Goal: Transaction & Acquisition: Purchase product/service

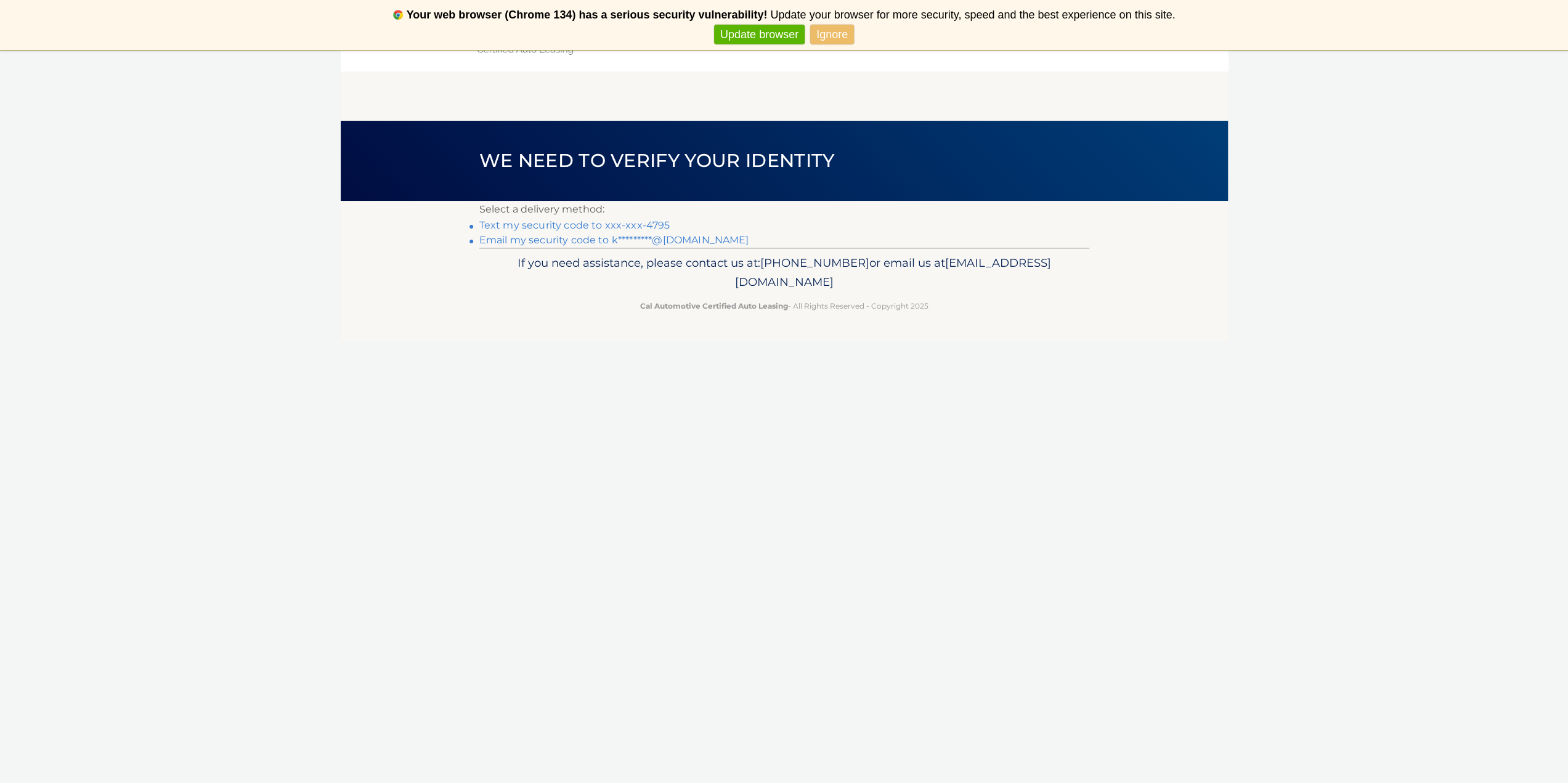
click at [578, 229] on link "Text my security code to xxx-xxx-4795" at bounding box center [574, 225] width 191 height 12
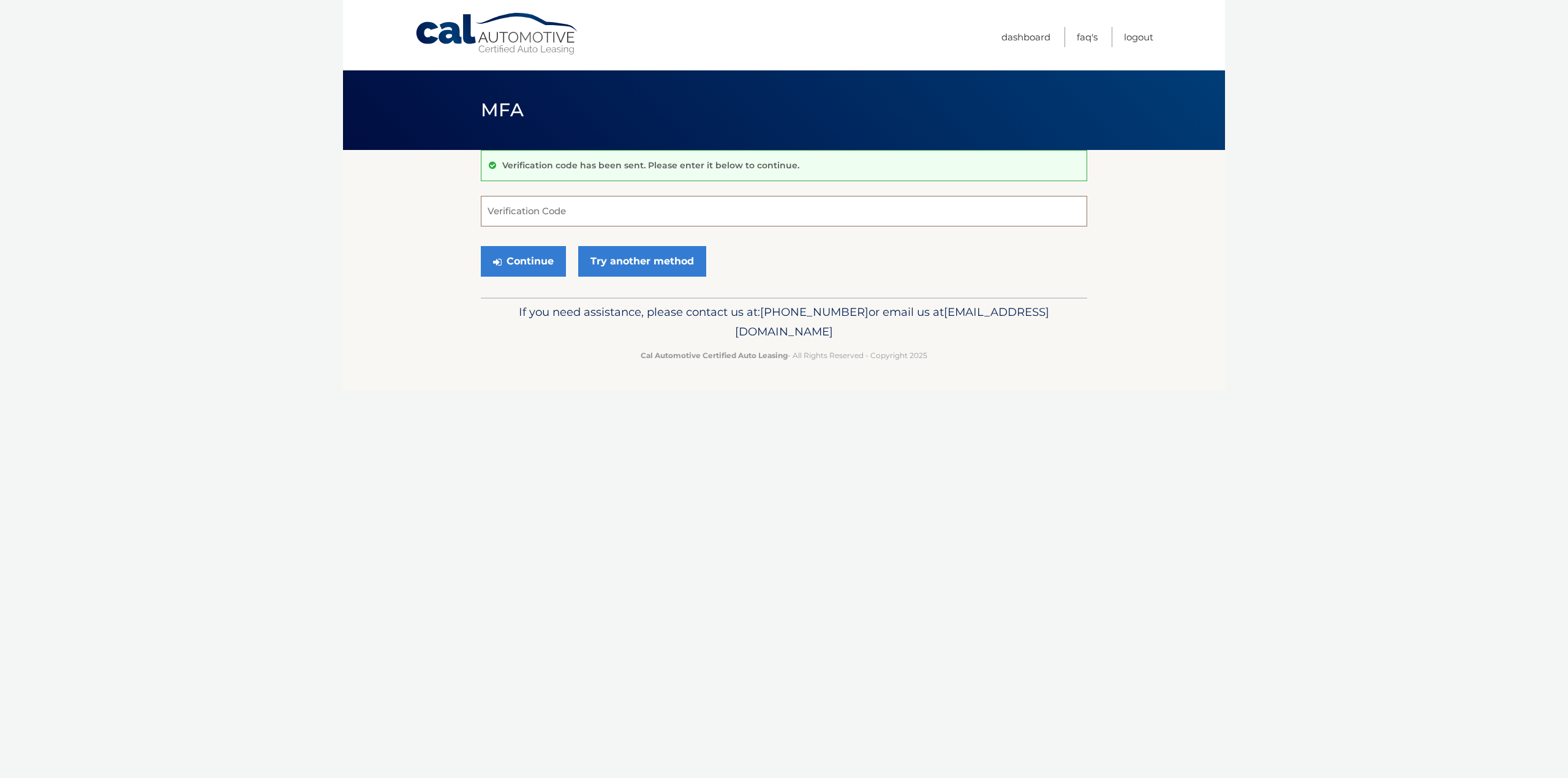
click at [594, 213] on input "Verification Code" at bounding box center [784, 211] width 607 height 30
type input "854785"
click at [530, 263] on button "Continue" at bounding box center [524, 261] width 85 height 30
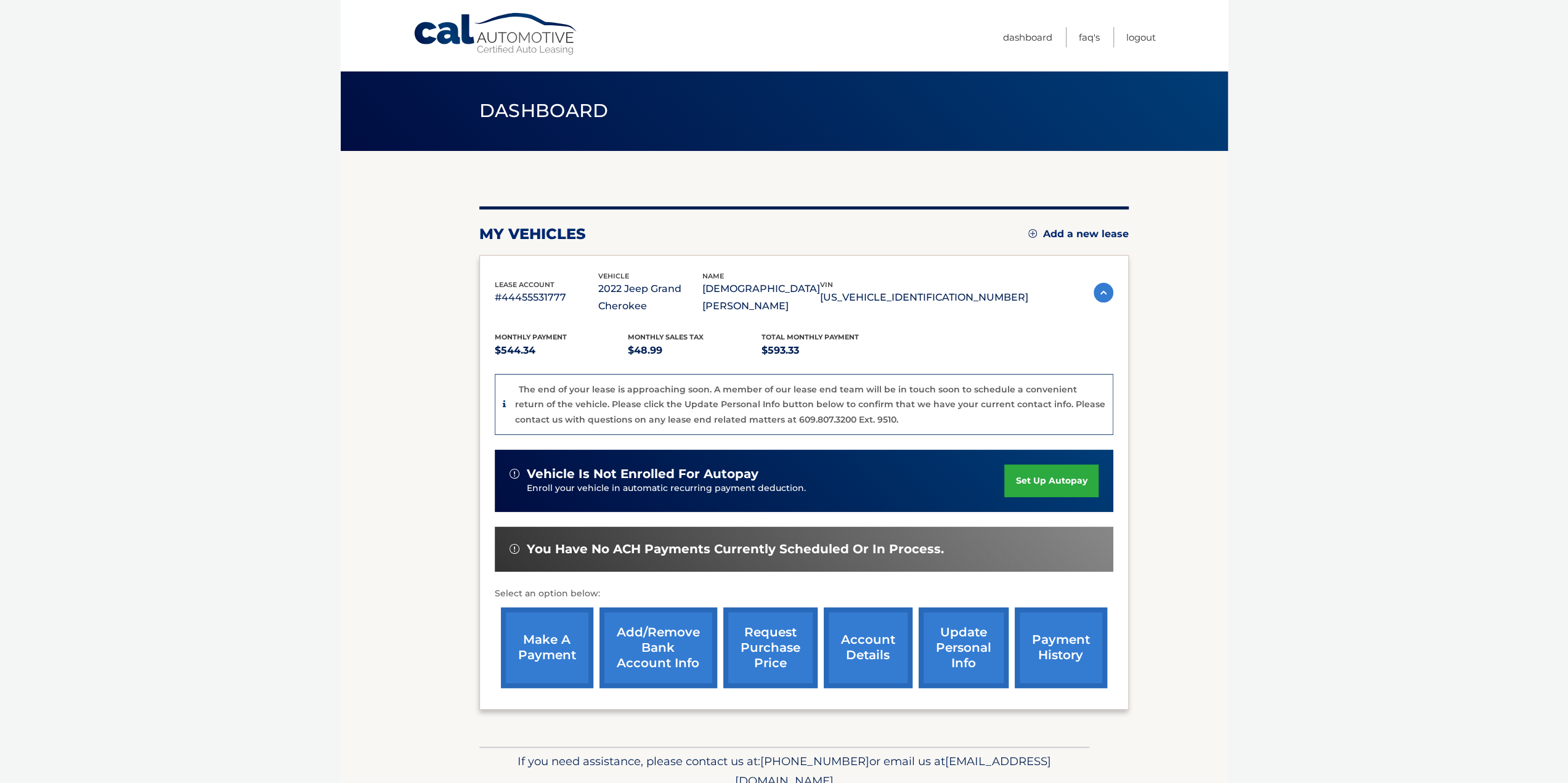
scroll to position [55, 0]
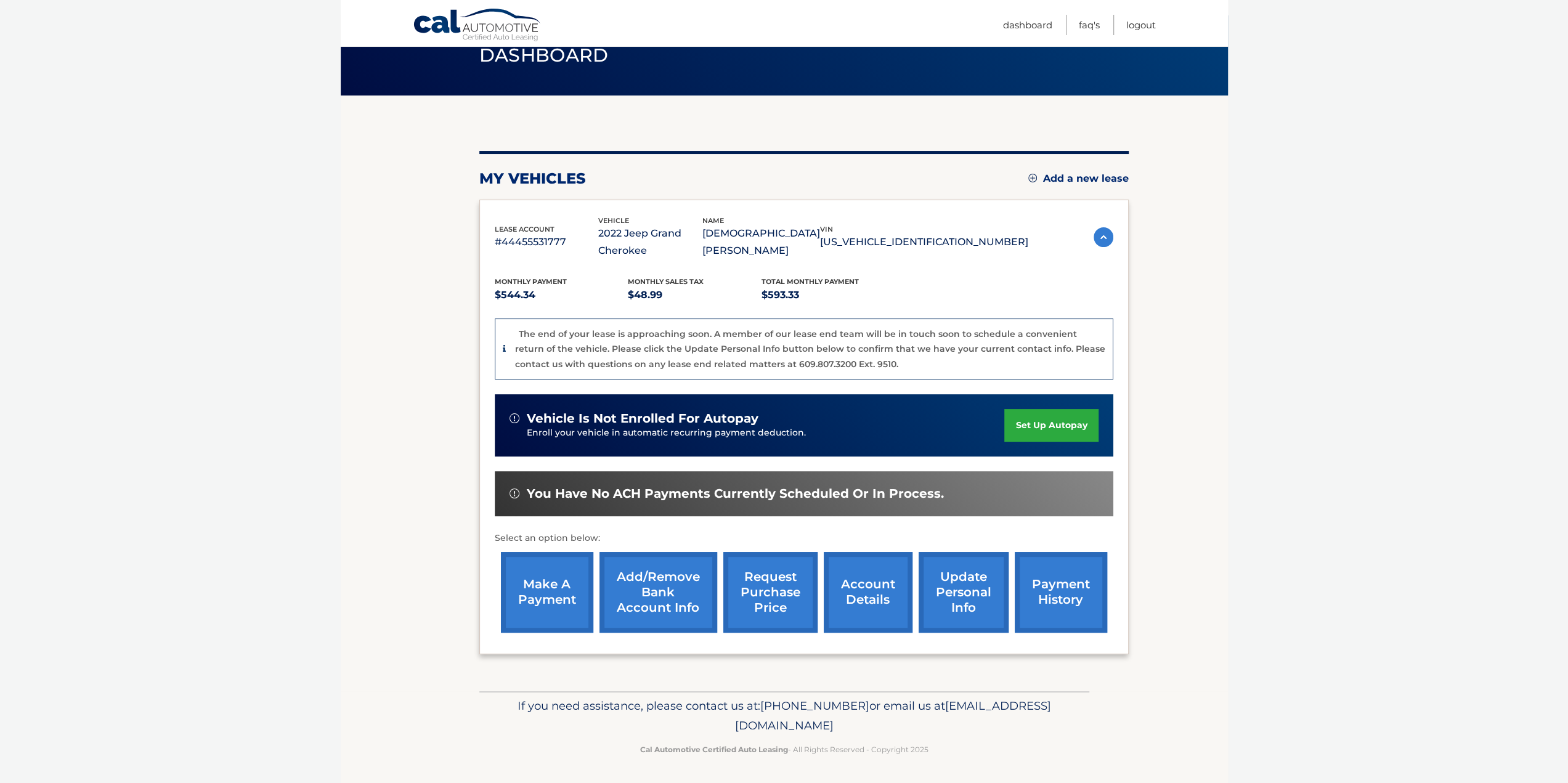
click at [548, 585] on link "make a payment" at bounding box center [547, 592] width 92 height 80
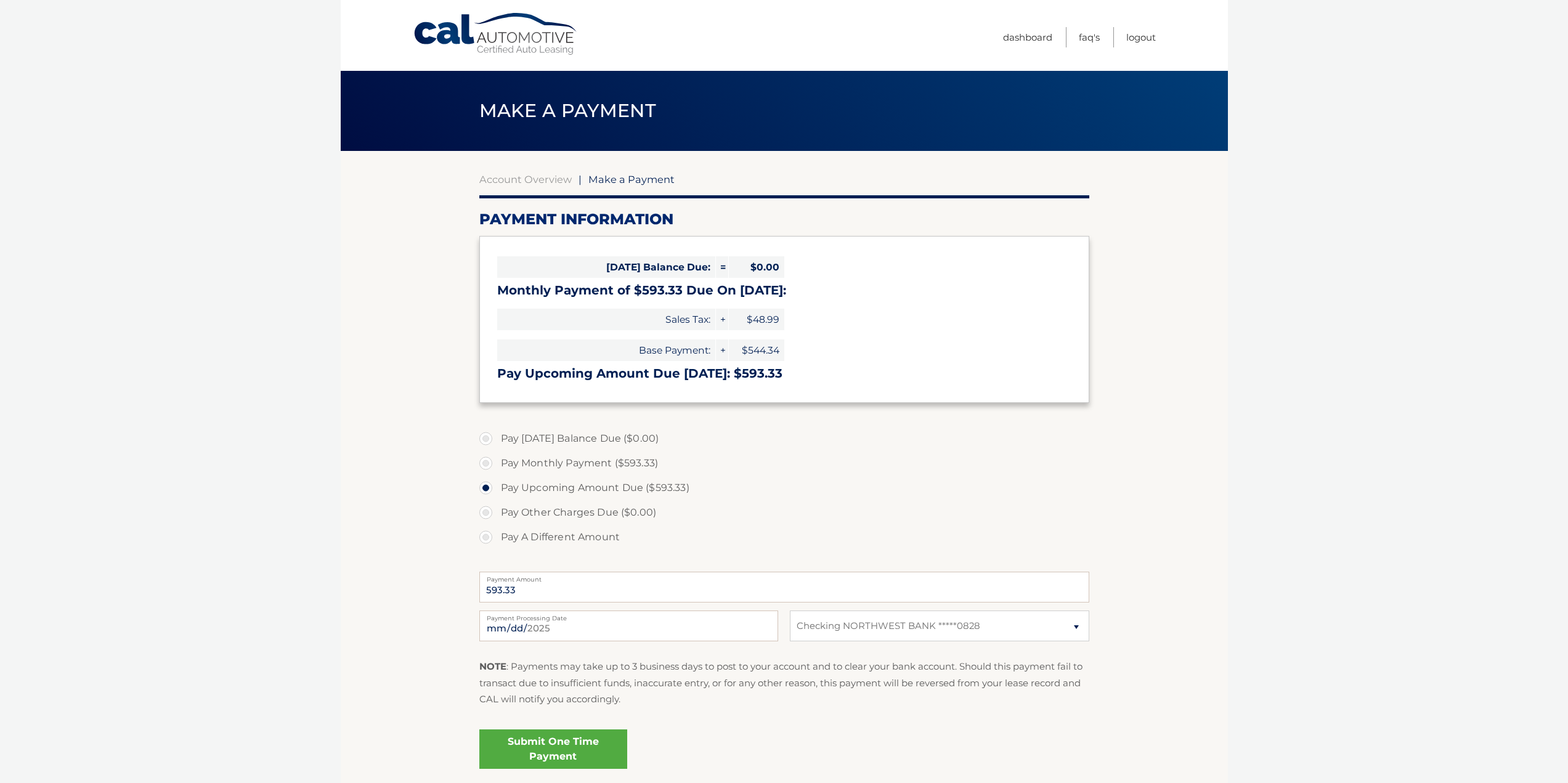
select select "YWI2MjgwNTctNGYzZC00Mjg0LTk4OTUtMDkwY2Q5N2YwMzc4"
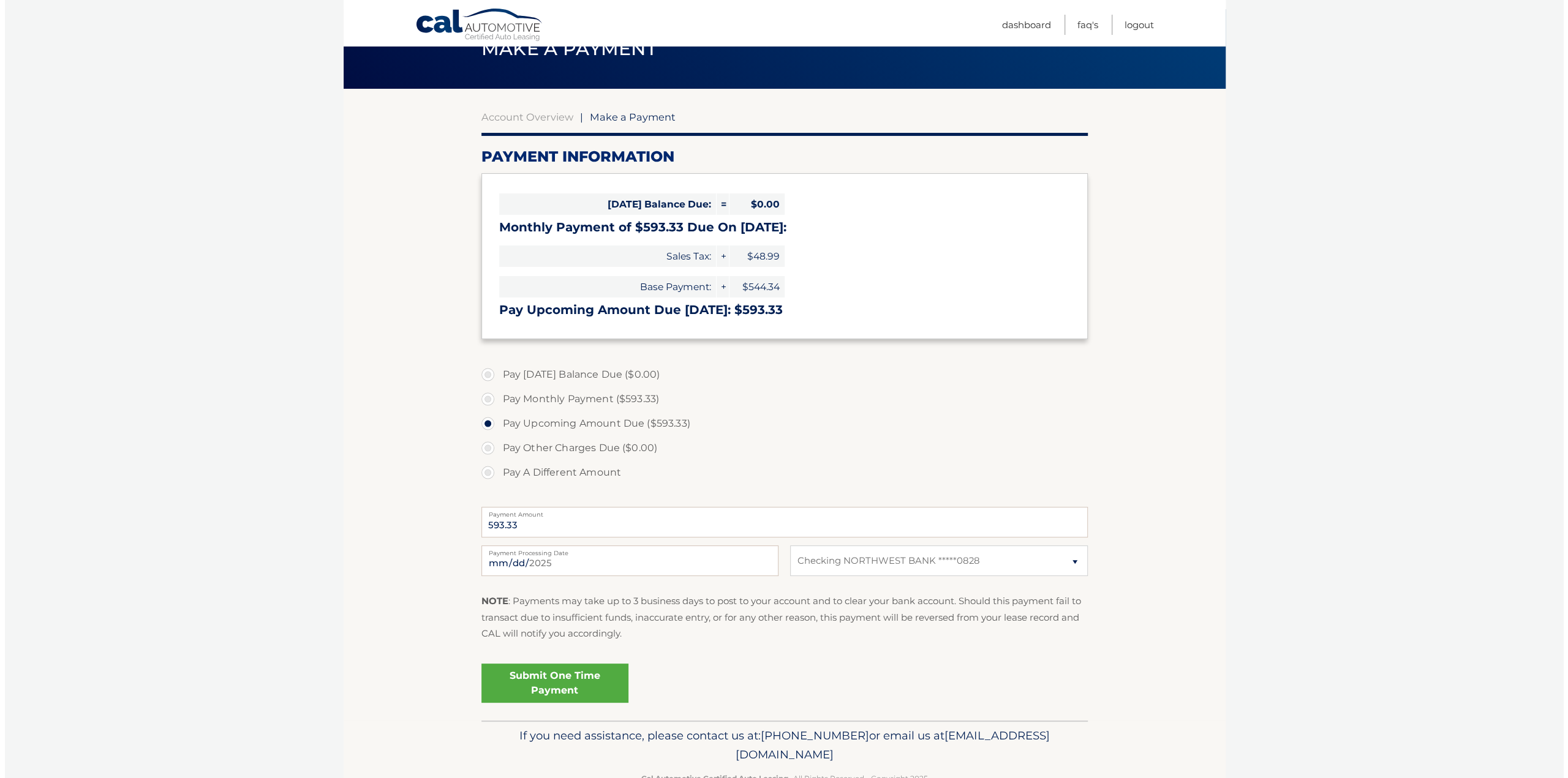
scroll to position [95, 0]
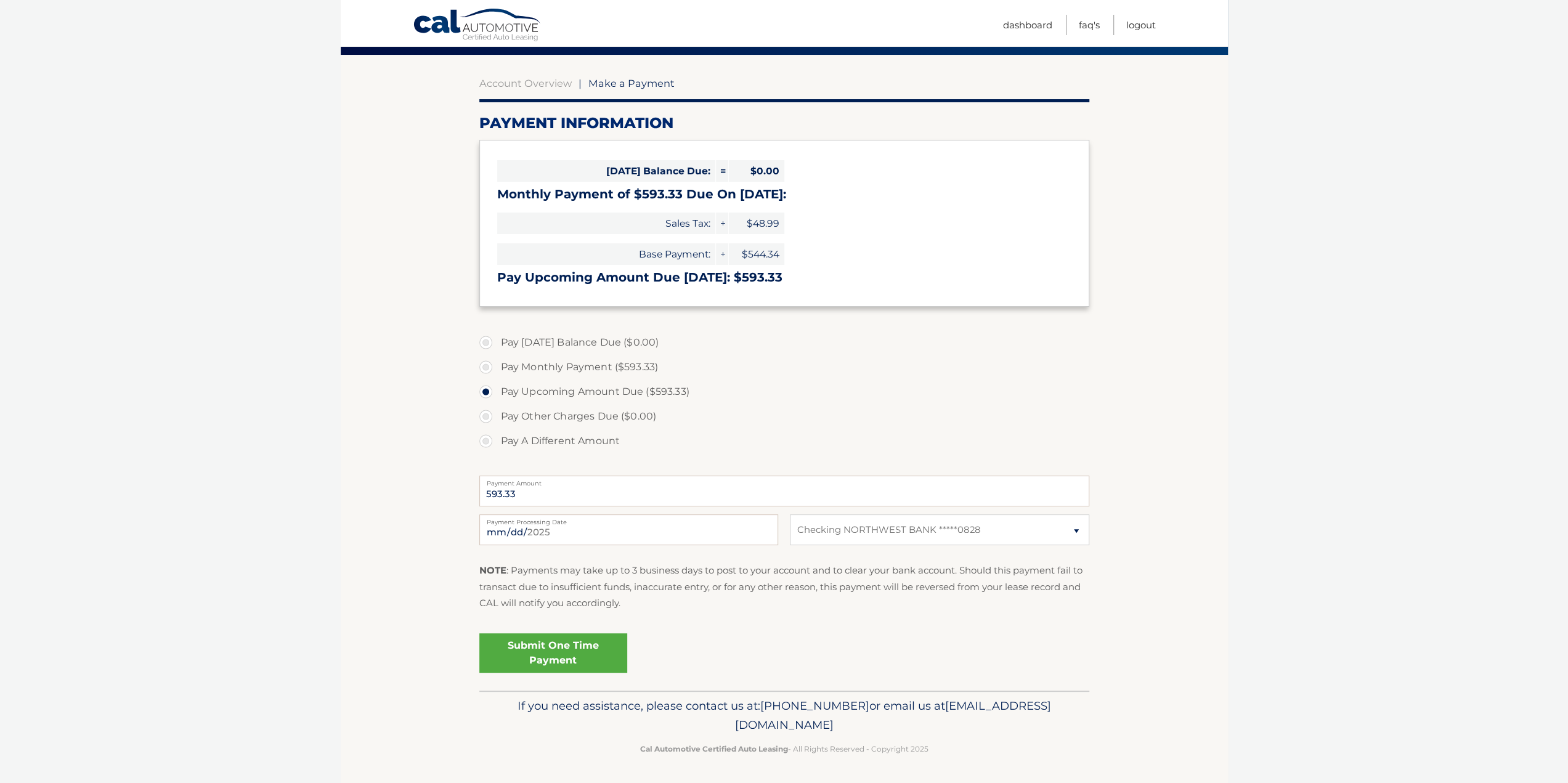
click at [481, 440] on label "Pay A Different Amount" at bounding box center [784, 441] width 610 height 25
click at [484, 440] on input "Pay A Different Amount" at bounding box center [490, 438] width 12 height 20
radio input "true"
click at [590, 490] on input "Payment Amount" at bounding box center [784, 490] width 610 height 30
type input "1186.66"
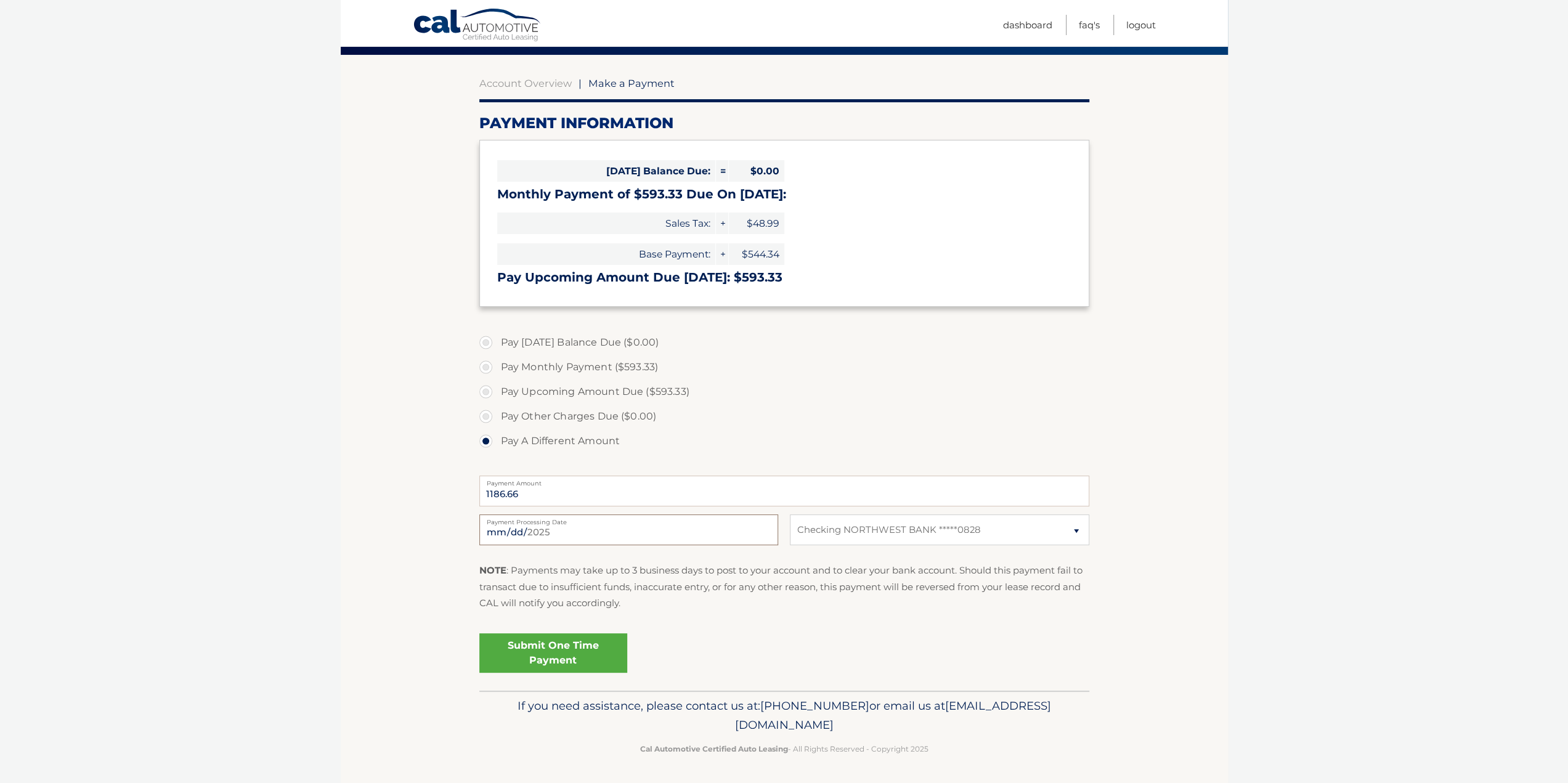
click at [671, 536] on input "2025-09-19" at bounding box center [628, 529] width 299 height 30
click at [552, 652] on link "Submit One Time Payment" at bounding box center [553, 653] width 148 height 40
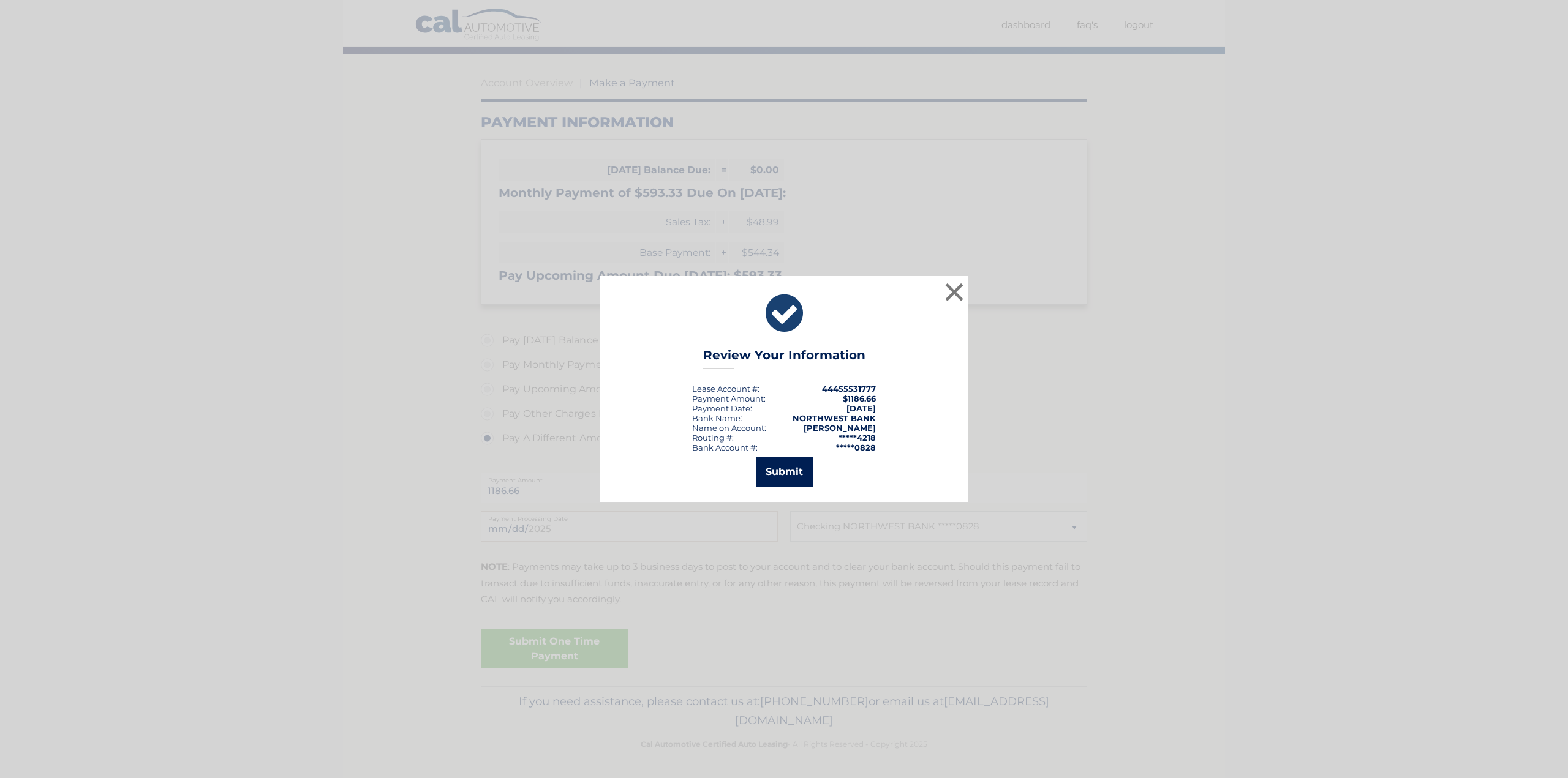
click at [782, 469] on button "Submit" at bounding box center [784, 472] width 57 height 29
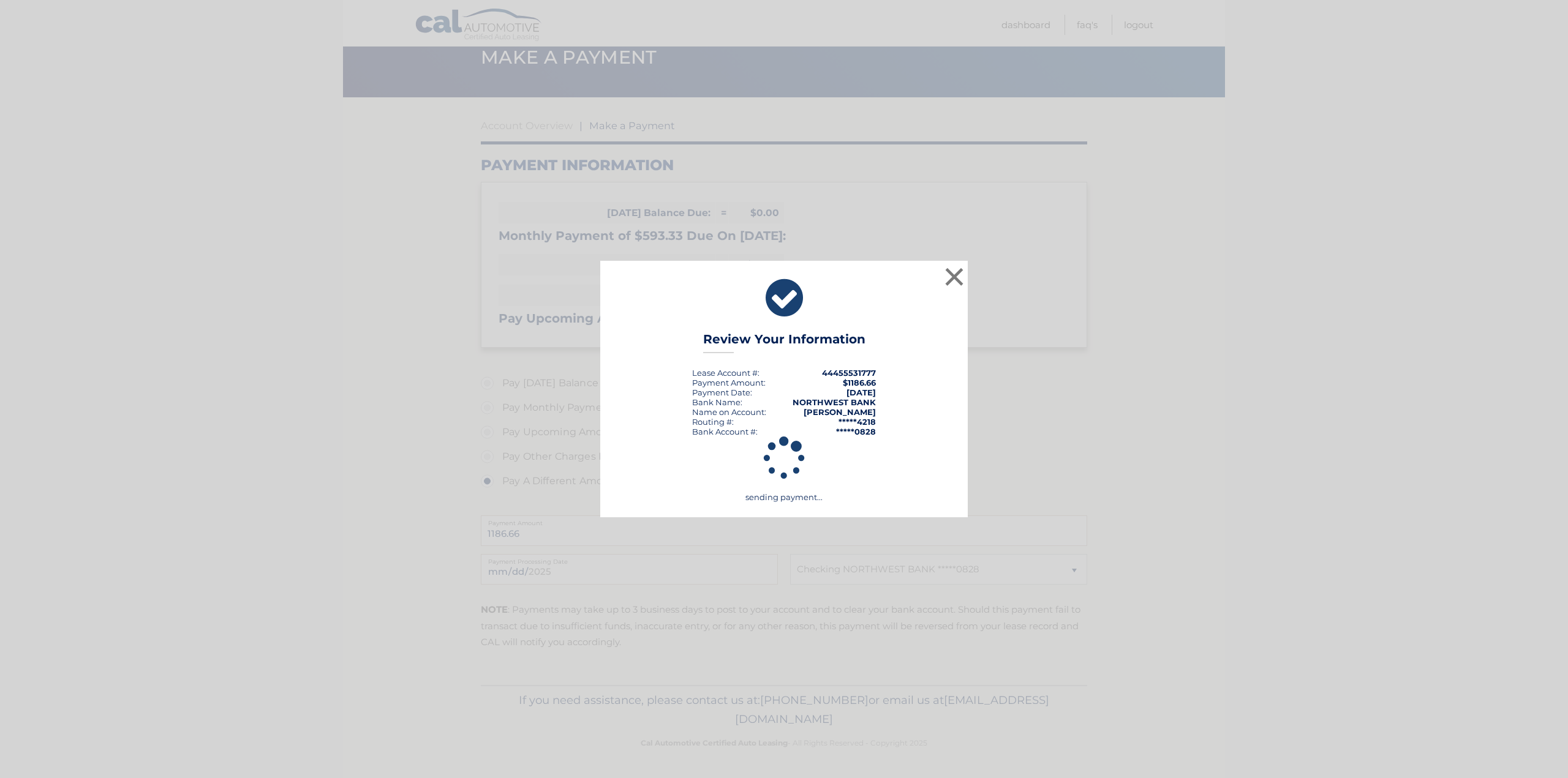
scroll to position [51, 0]
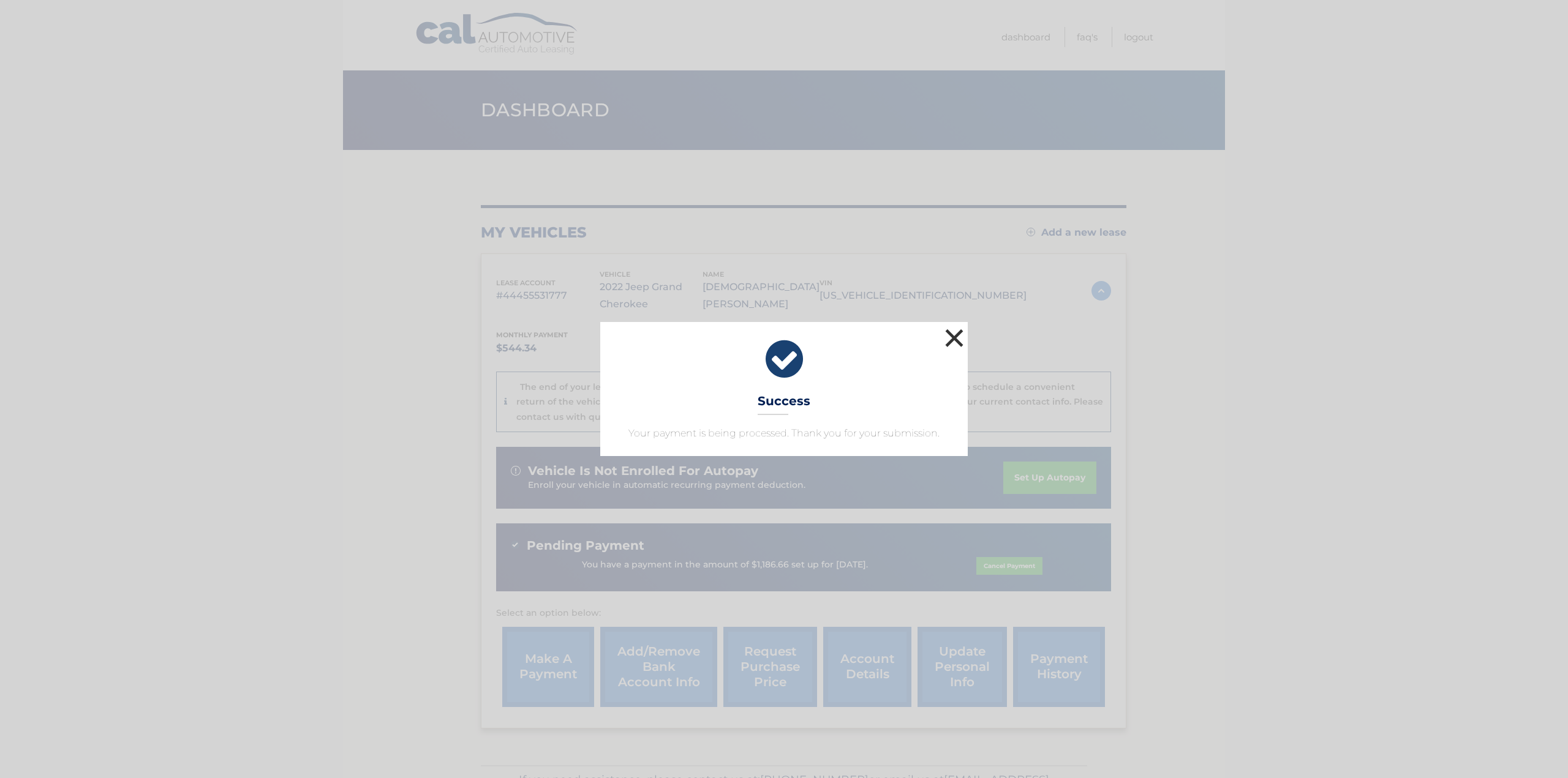
click at [957, 348] on button "×" at bounding box center [954, 338] width 25 height 25
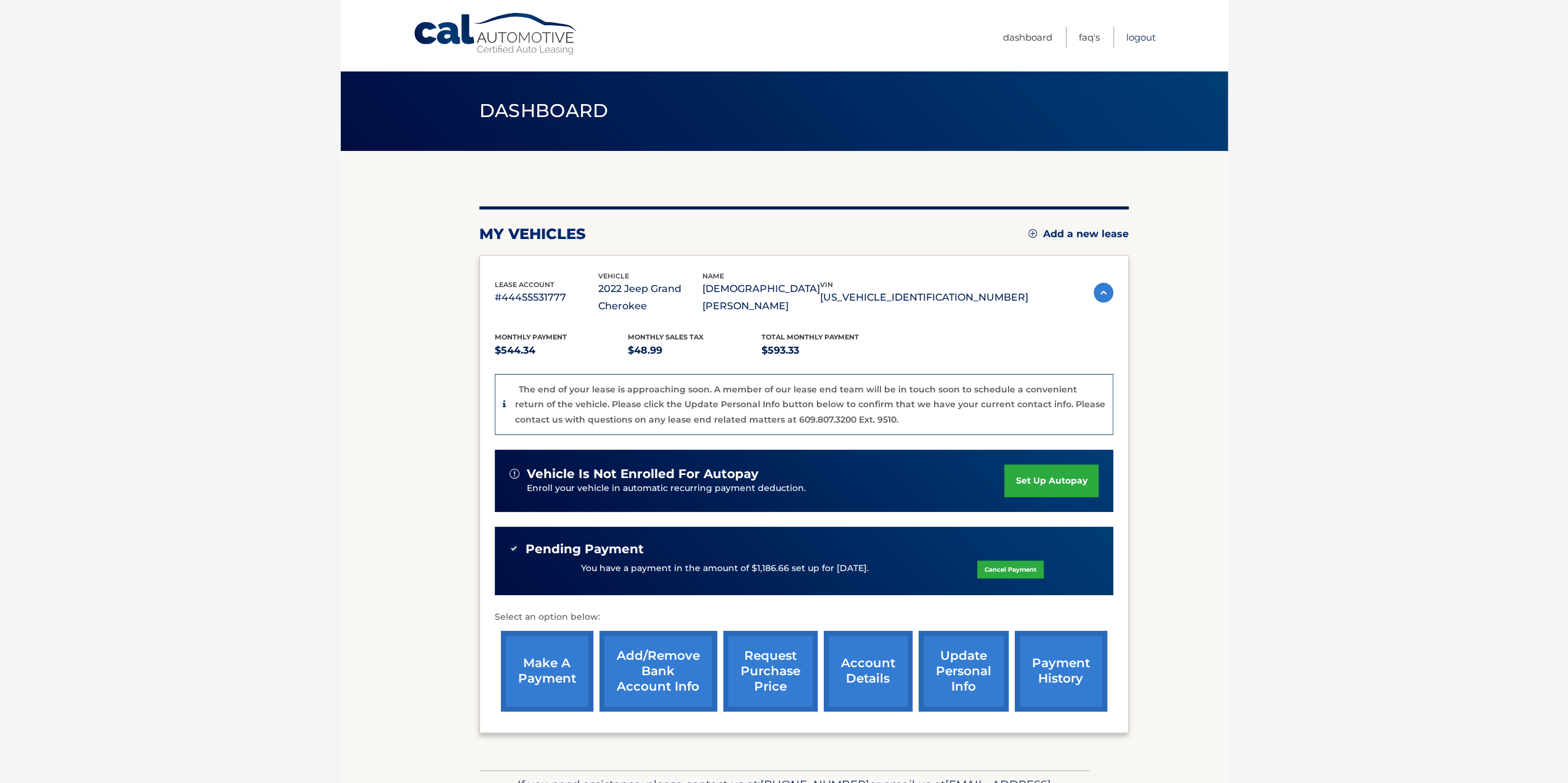
click at [1143, 37] on link "Logout" at bounding box center [1141, 37] width 30 height 20
